Goal: Transaction & Acquisition: Book appointment/travel/reservation

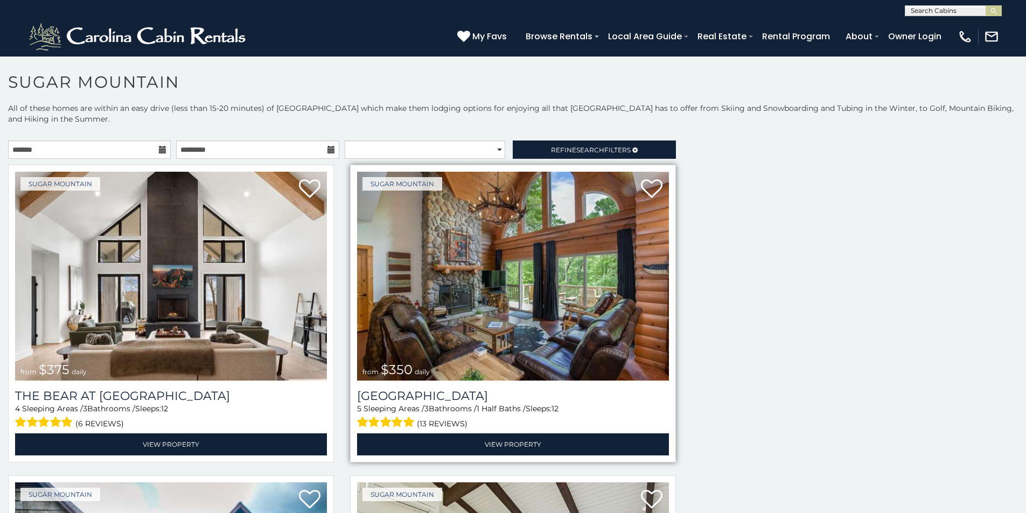
click at [384, 180] on img at bounding box center [513, 276] width 312 height 209
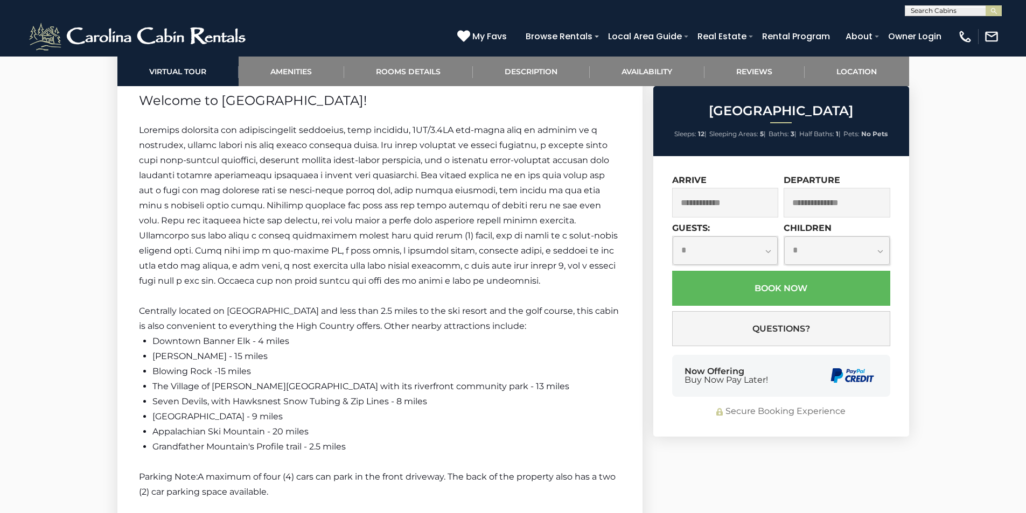
scroll to position [1720, 0]
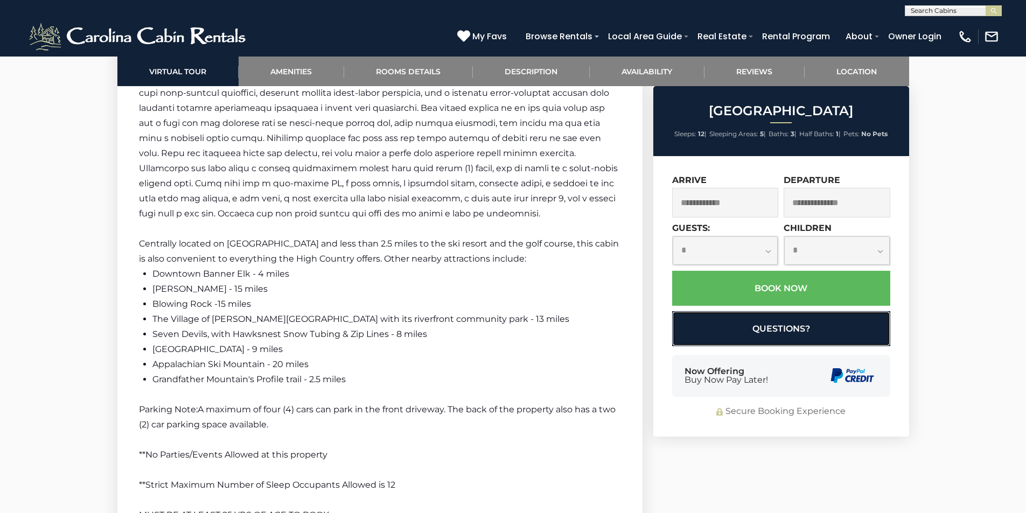
click at [694, 314] on button "Questions?" at bounding box center [781, 328] width 218 height 35
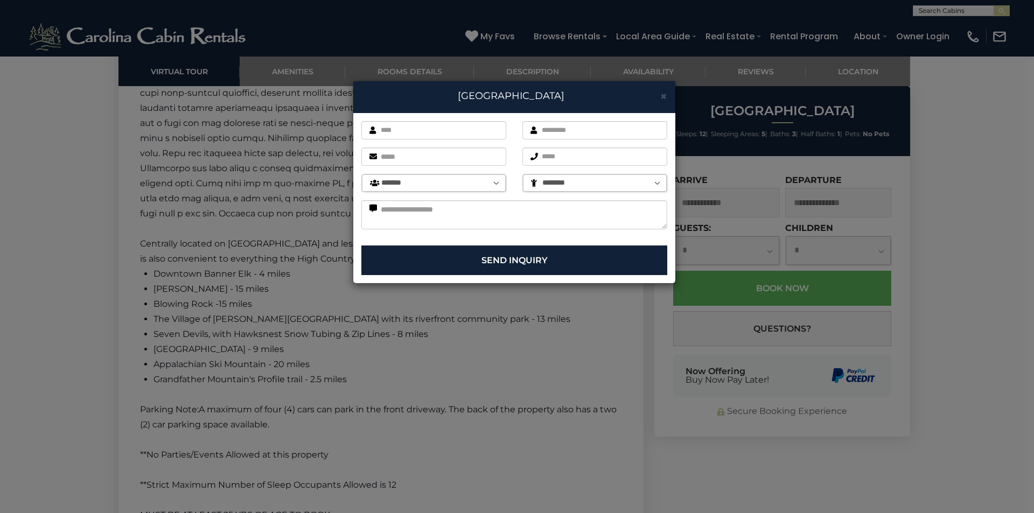
click at [1026, 381] on div "× [GEOGRAPHIC_DATA] First name is required. Last name is required. Email is req…" at bounding box center [517, 256] width 1034 height 513
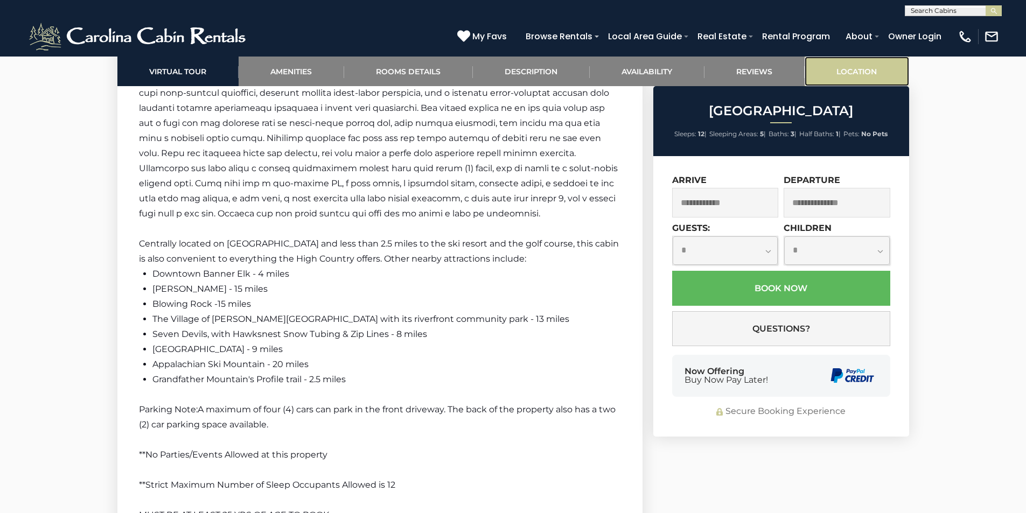
click at [815, 59] on link "Location" at bounding box center [857, 72] width 104 height 30
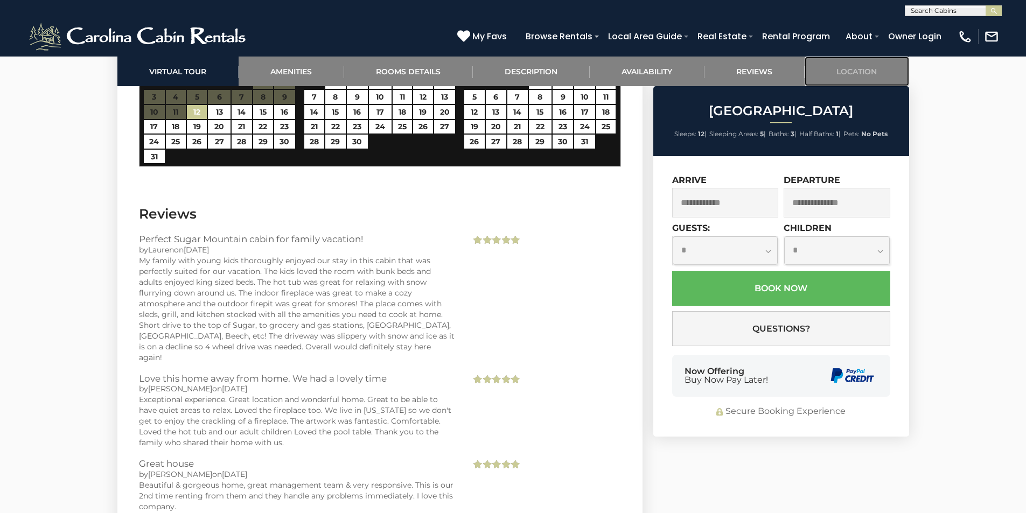
scroll to position [2245, 0]
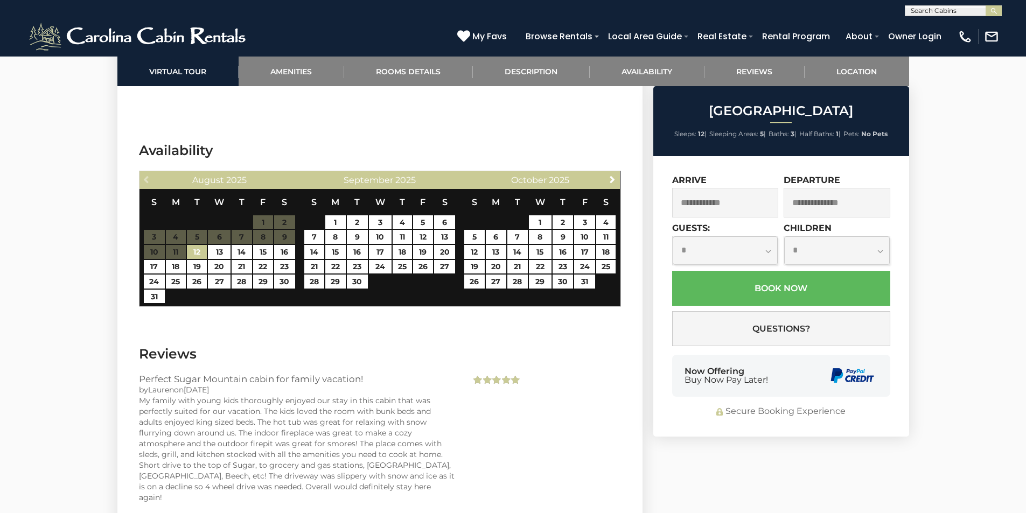
click at [694, 129] on li "Sleeps: 12 |" at bounding box center [690, 134] width 32 height 14
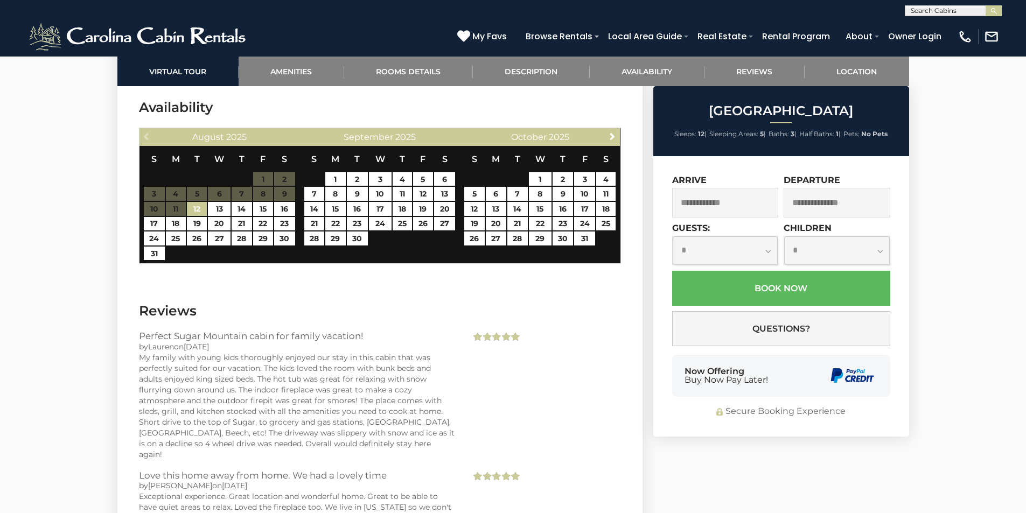
scroll to position [2310, 0]
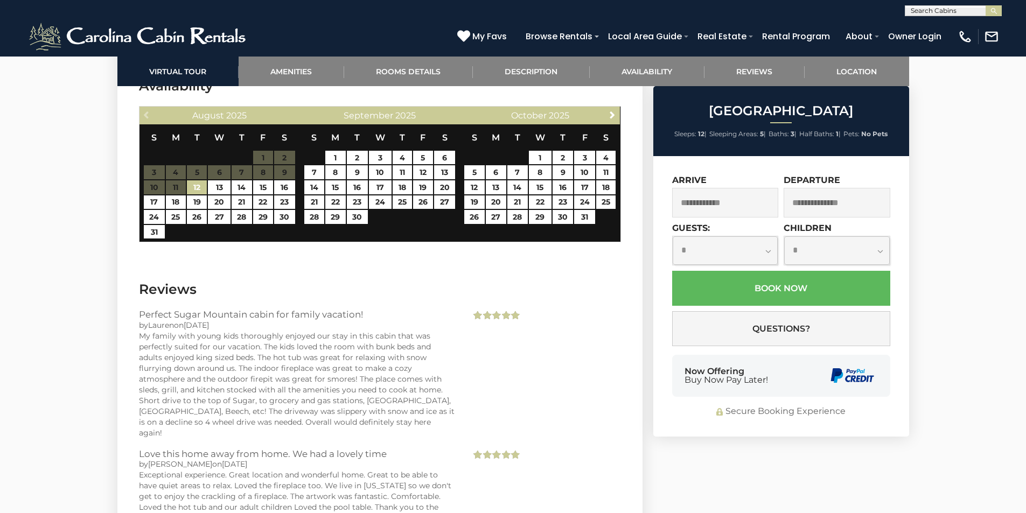
click at [805, 129] on li "Half Baths: 1 |" at bounding box center [819, 134] width 41 height 14
click at [808, 147] on div "[GEOGRAPHIC_DATA] Sleeps: 12 | Sleeping Areas: 5 | Baths: 3 | Half Baths: 1 | P…" at bounding box center [781, 121] width 256 height 70
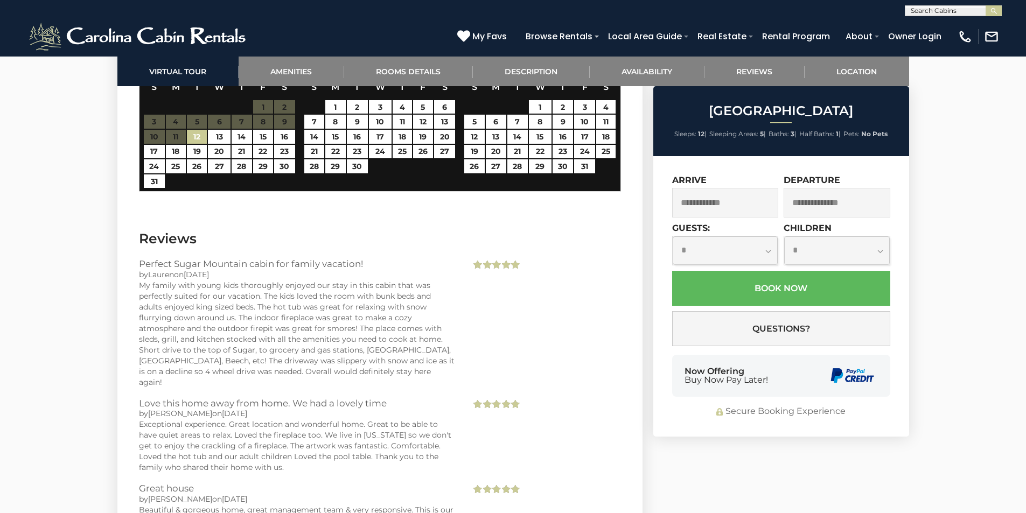
scroll to position [2332, 0]
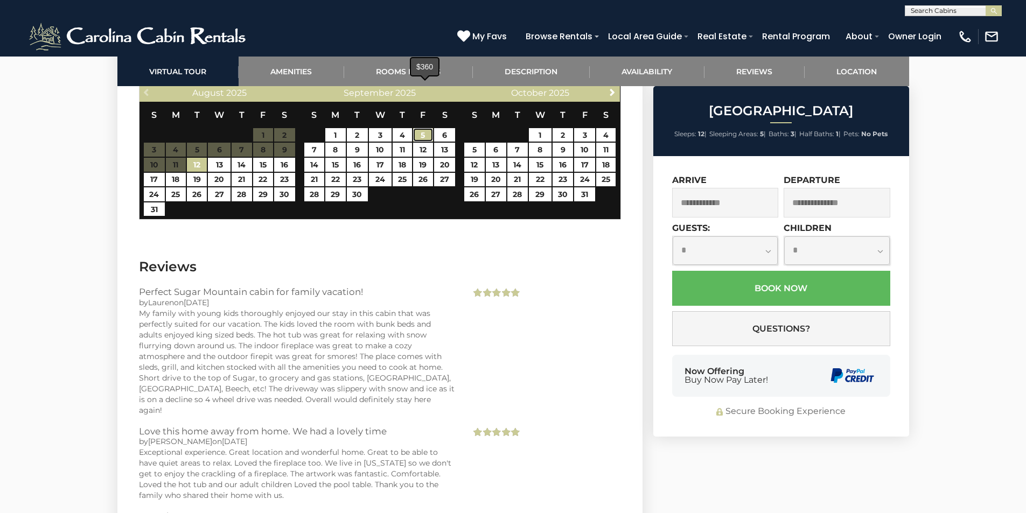
click at [418, 128] on link "5" at bounding box center [423, 135] width 20 height 14
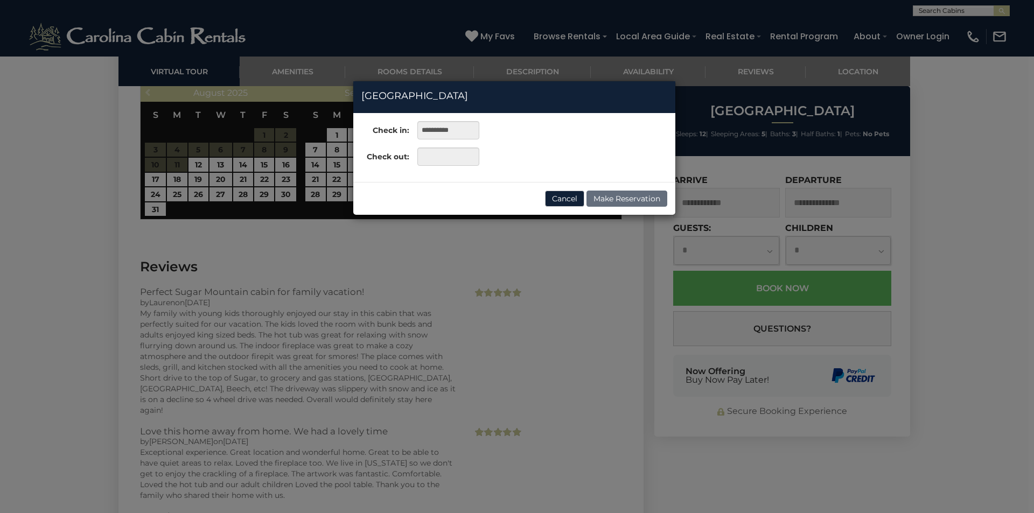
click at [397, 101] on h4 "[GEOGRAPHIC_DATA]" at bounding box center [514, 96] width 306 height 14
click at [565, 199] on button "Cancel" at bounding box center [564, 199] width 39 height 16
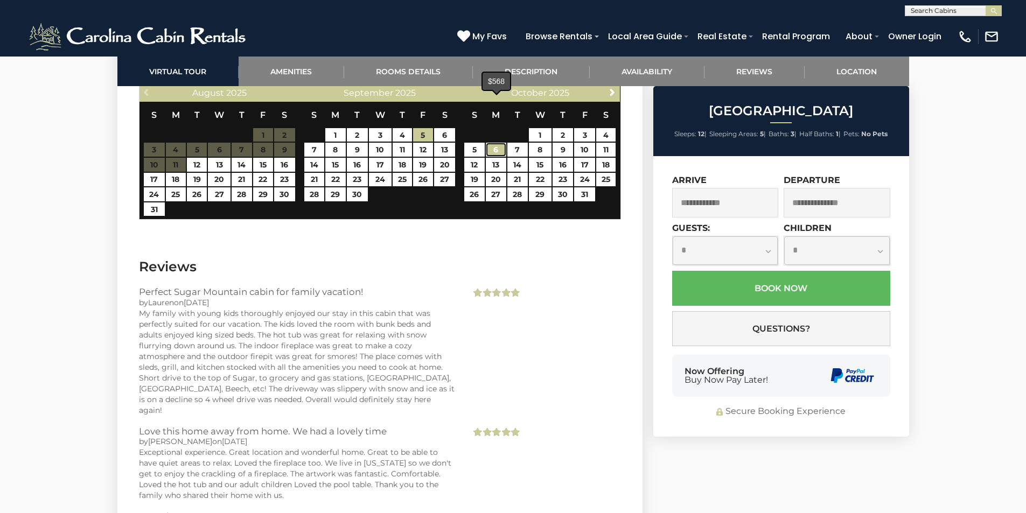
click at [490, 143] on link "6" at bounding box center [496, 150] width 21 height 14
type input "**********"
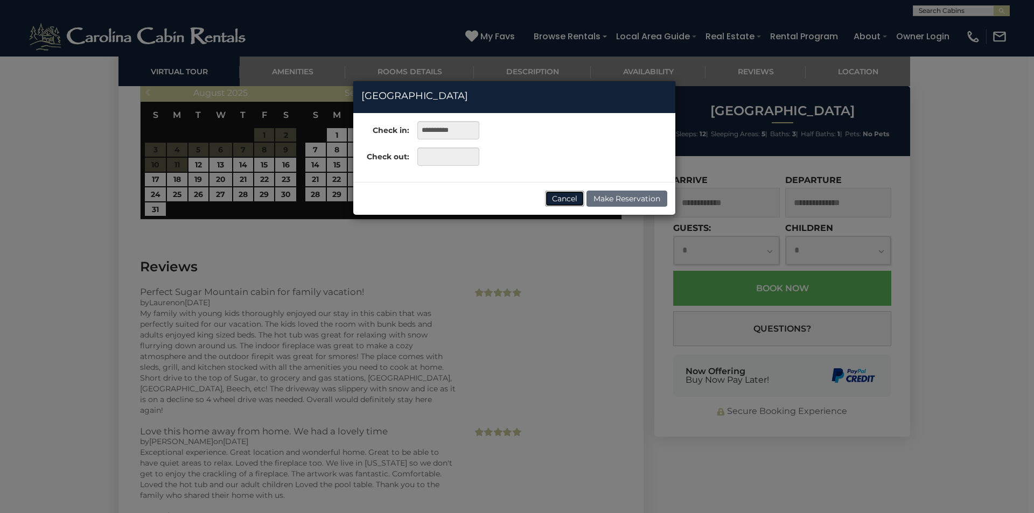
click at [565, 204] on button "Cancel" at bounding box center [564, 199] width 39 height 16
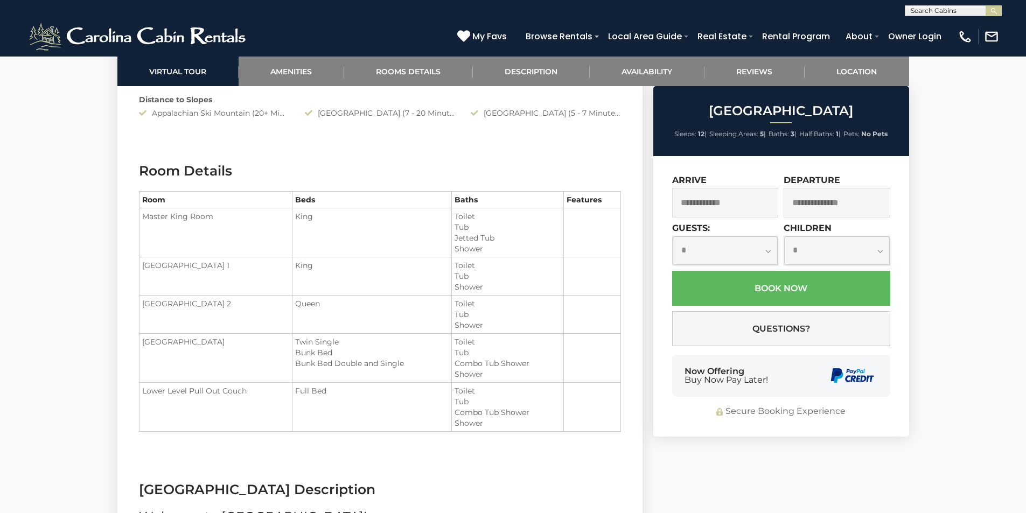
scroll to position [1685, 0]
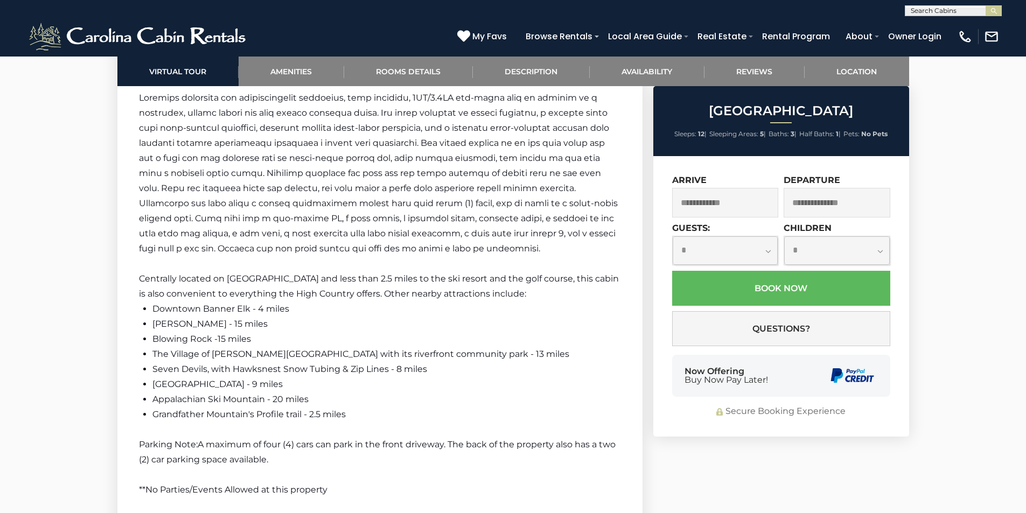
click at [693, 240] on select "**********" at bounding box center [726, 250] width 106 height 29
click at [817, 396] on div "Now Offering Buy Now Pay Later!" at bounding box center [781, 376] width 218 height 42
click at [805, 240] on select "**********" at bounding box center [837, 250] width 106 height 29
select select "*"
click at [784, 236] on select "**********" at bounding box center [837, 250] width 106 height 29
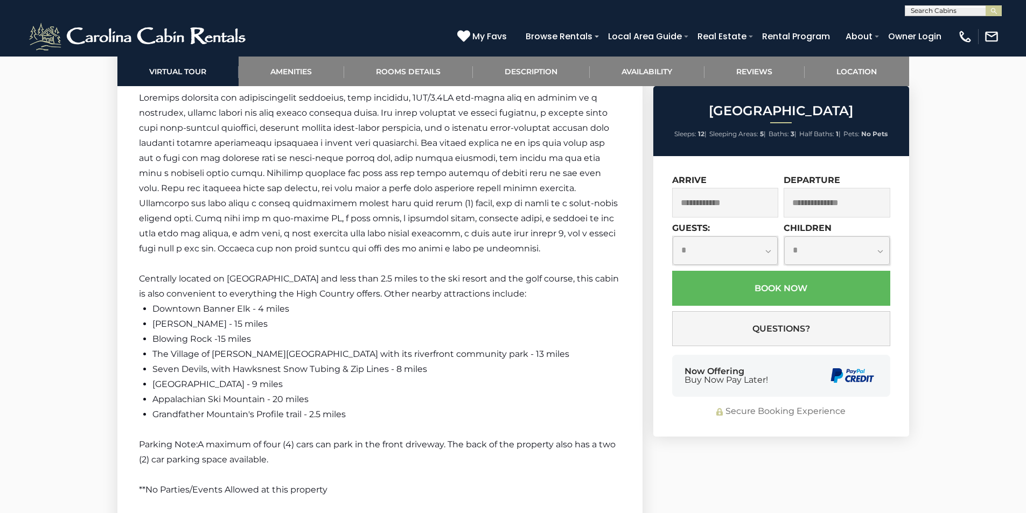
scroll to position [2134, 0]
